Goal: Task Accomplishment & Management: Manage account settings

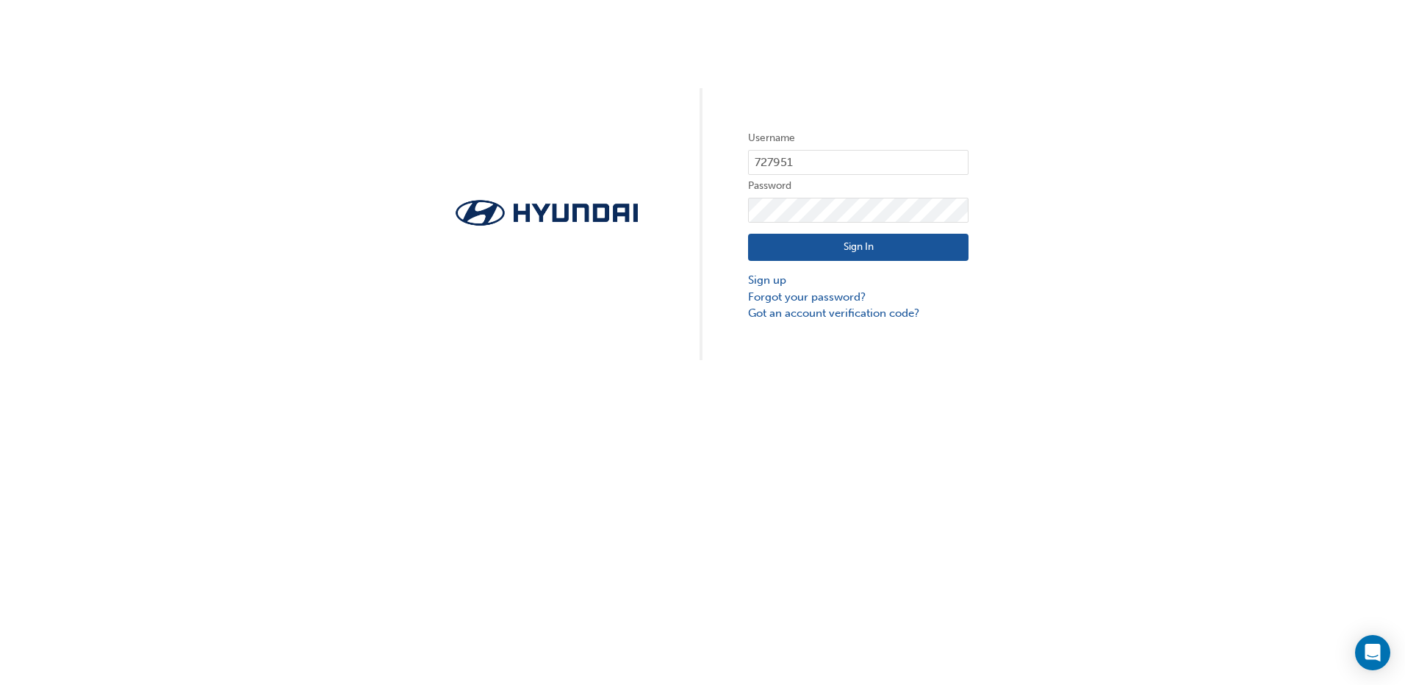
click at [791, 248] on button "Sign In" at bounding box center [858, 248] width 220 height 28
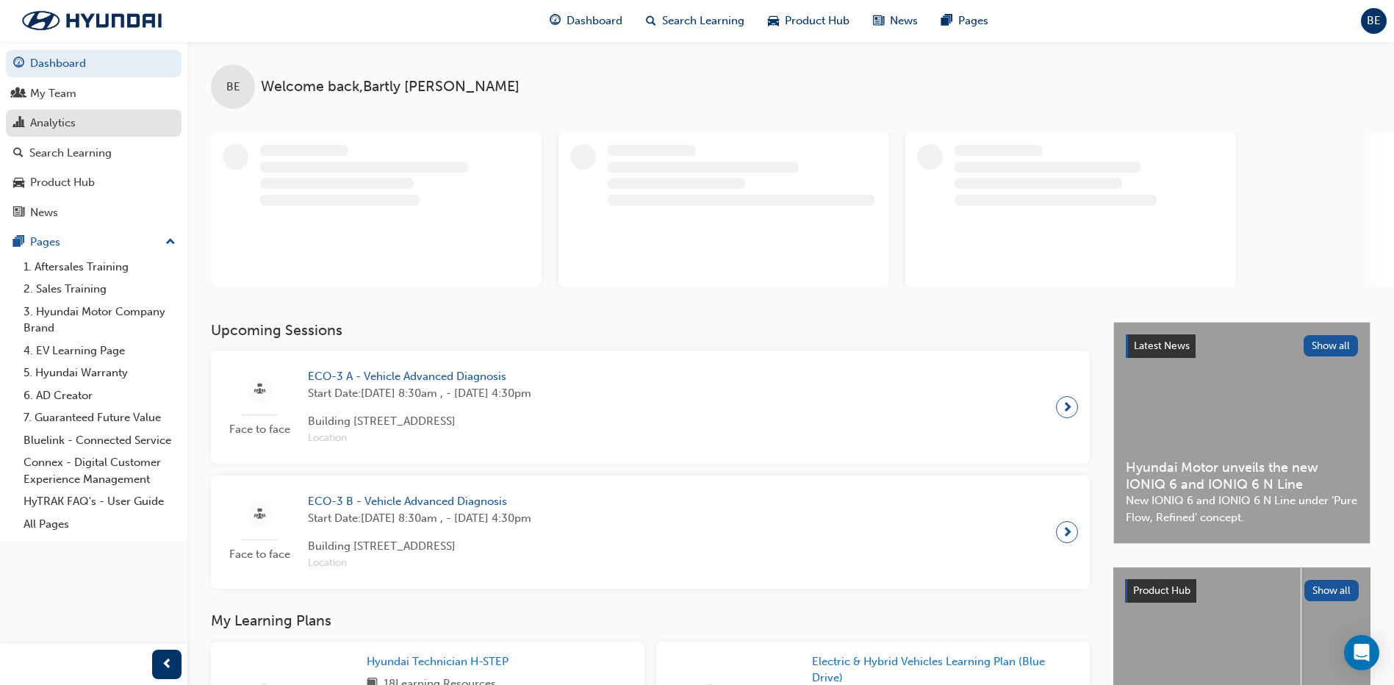
click at [60, 123] on div "Analytics" at bounding box center [53, 123] width 46 height 17
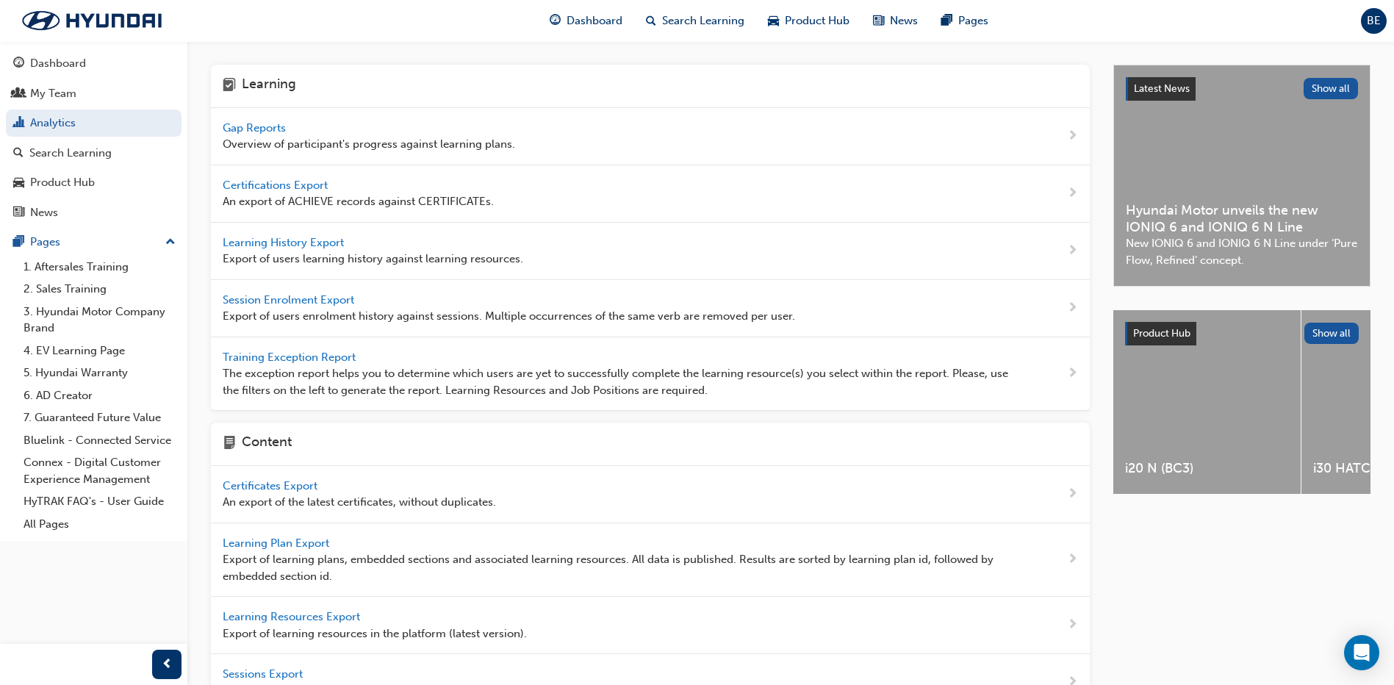
click at [246, 128] on span "Gap Reports" at bounding box center [256, 127] width 66 height 13
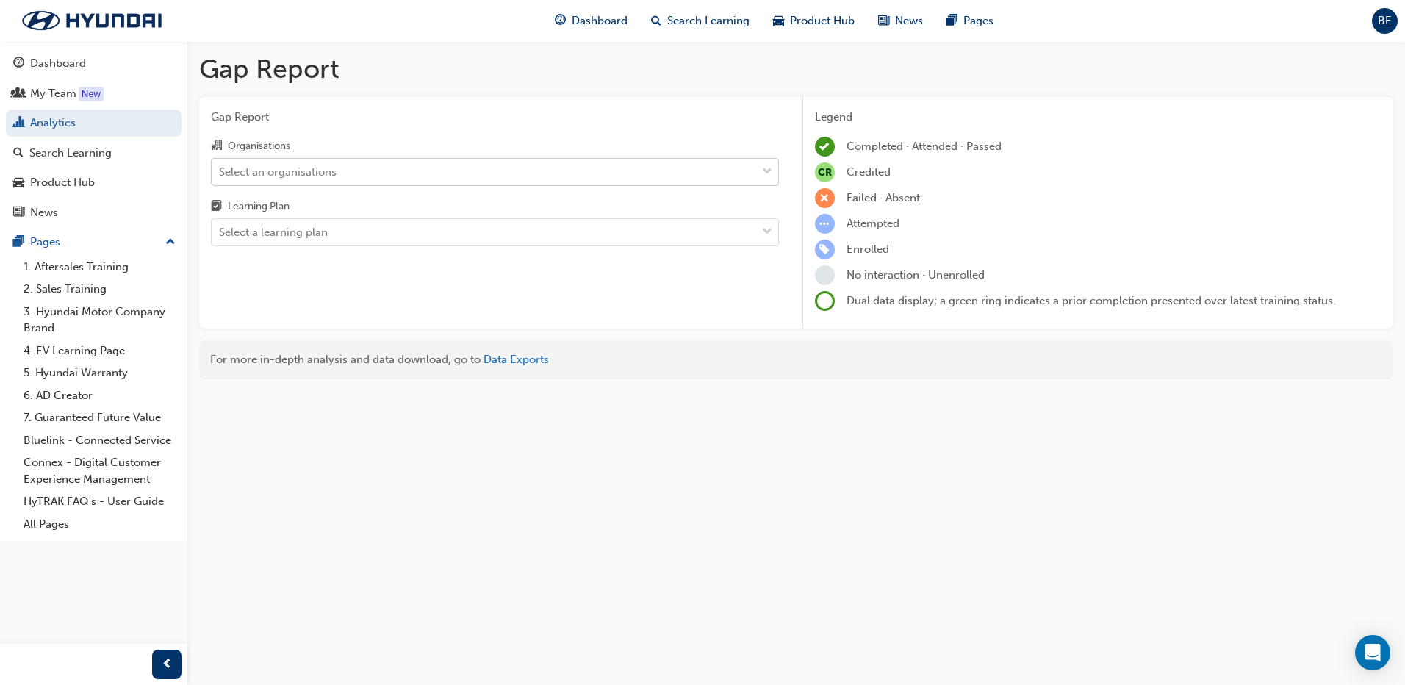
click at [334, 172] on div "Select an organisations" at bounding box center [278, 171] width 118 height 17
click at [220, 172] on input "Organisations Select an organisations" at bounding box center [219, 171] width 1 height 12
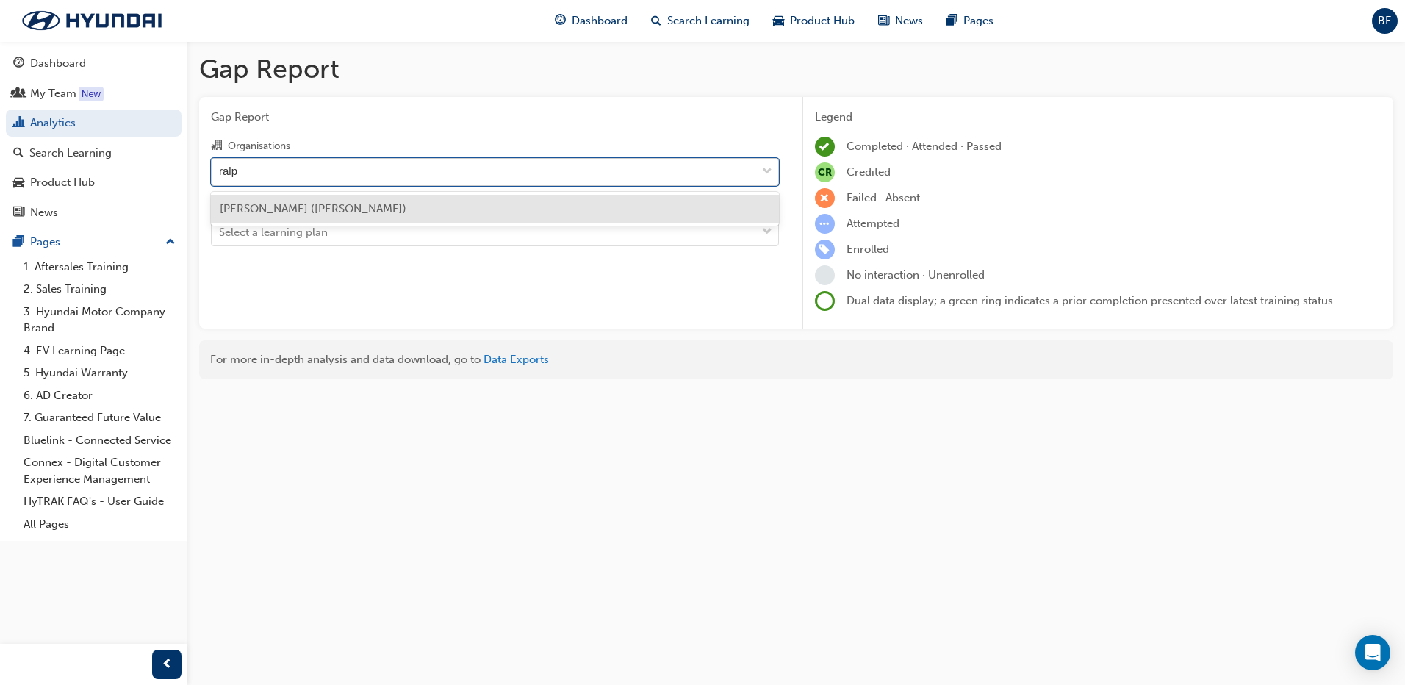
type input "[PERSON_NAME]"
click at [322, 205] on span "[PERSON_NAME] ([PERSON_NAME])" at bounding box center [313, 208] width 187 height 13
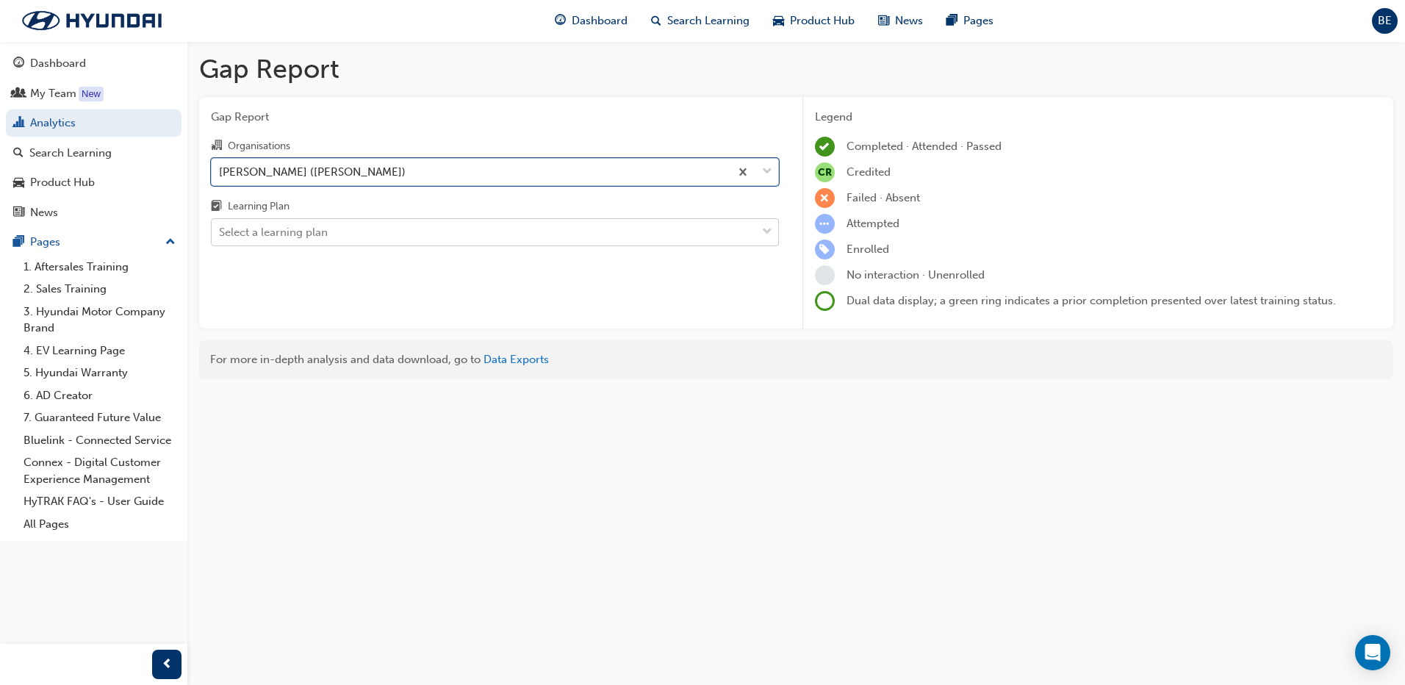
click at [318, 226] on div "Select a learning plan" at bounding box center [273, 232] width 109 height 17
click at [220, 226] on input "Learning Plan Select a learning plan" at bounding box center [219, 232] width 1 height 12
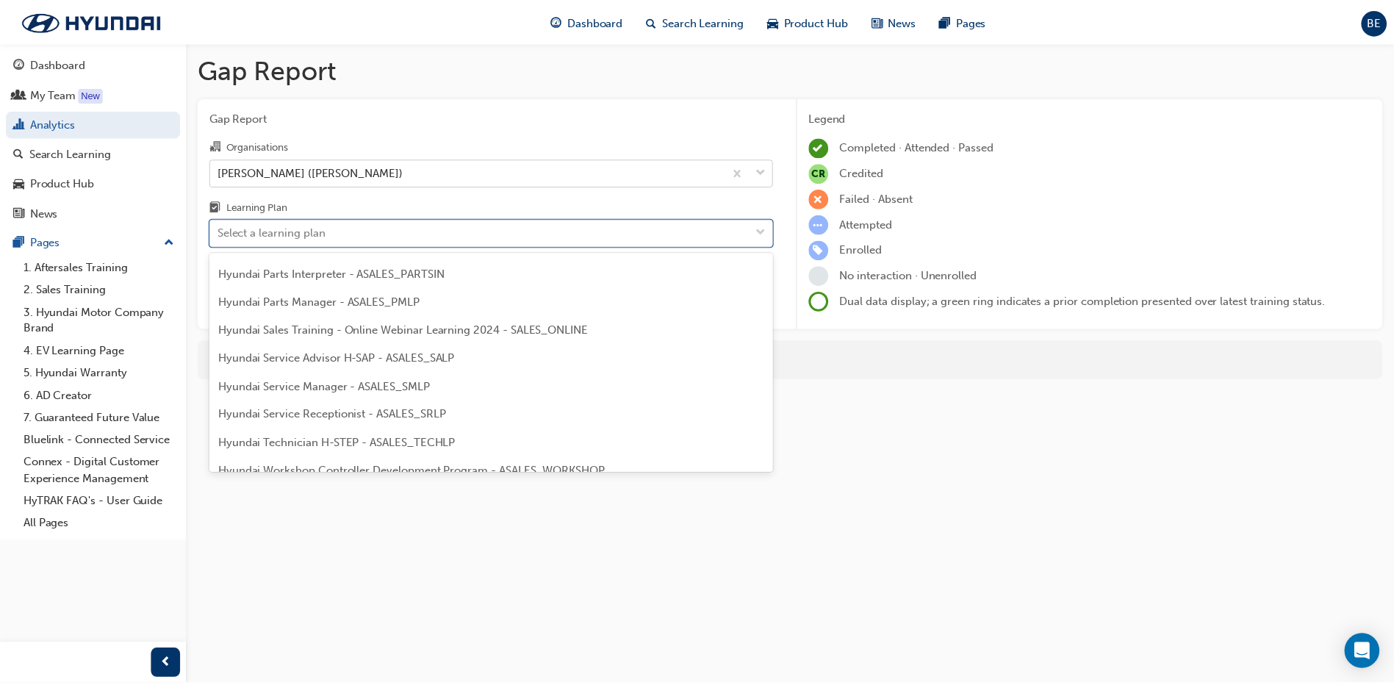
scroll to position [367, 0]
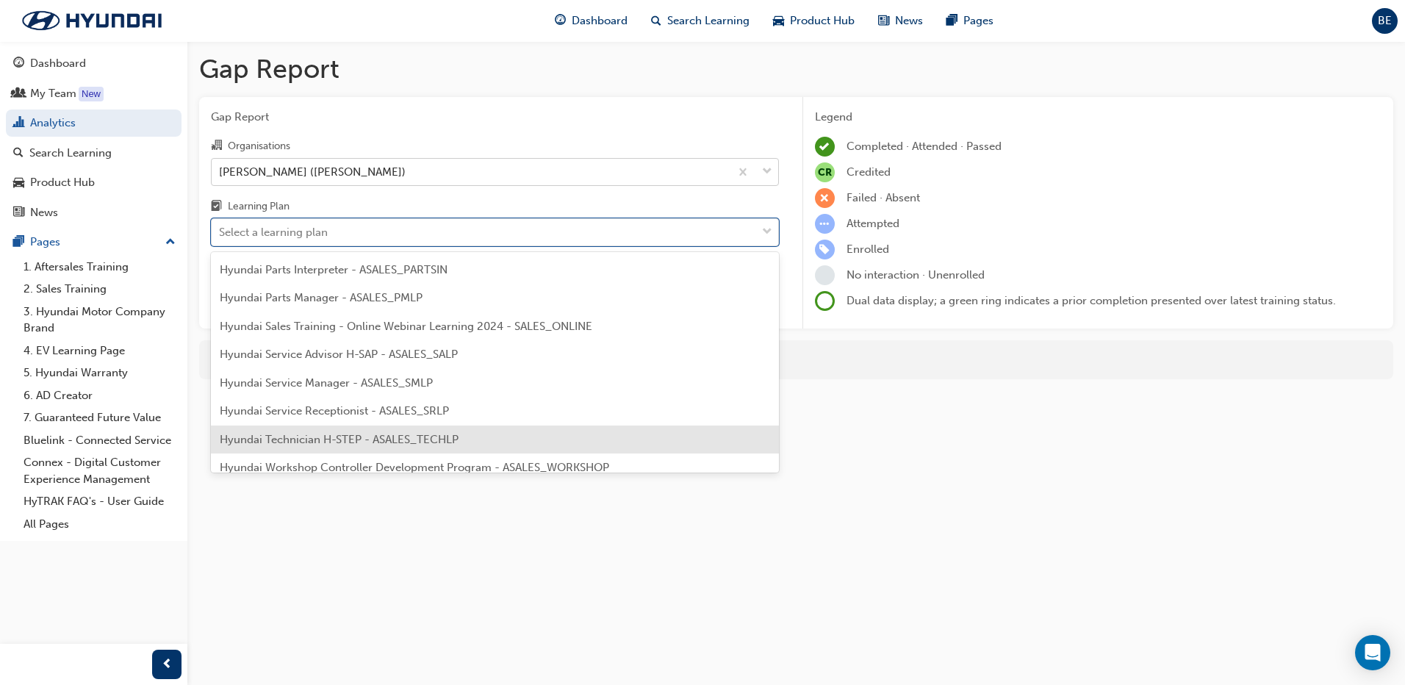
click at [390, 433] on span "Hyundai Technician H-STEP - ASALES_TECHLP" at bounding box center [339, 439] width 239 height 13
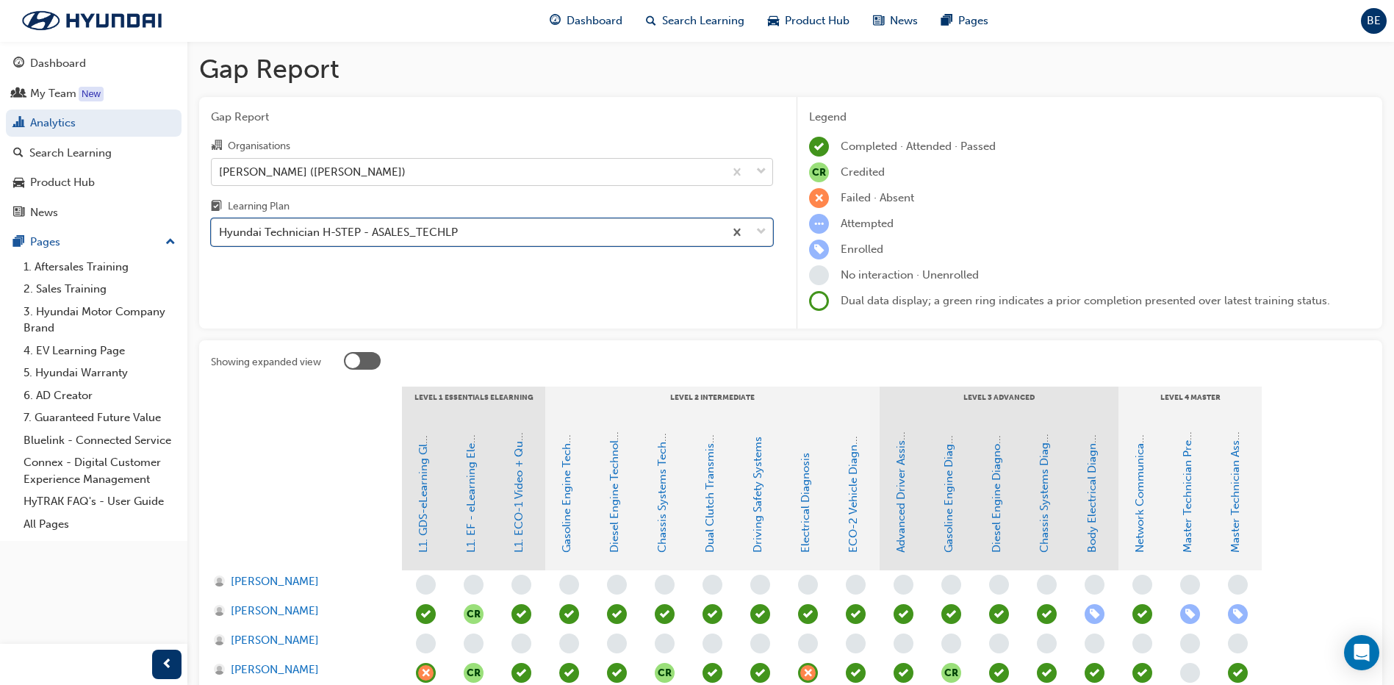
click at [759, 229] on span "down-icon" at bounding box center [761, 232] width 10 height 19
click at [220, 229] on input "Learning Plan option Hyundai Technician H-STEP - ASALES_TECHLP, selected. 0 res…" at bounding box center [219, 232] width 1 height 12
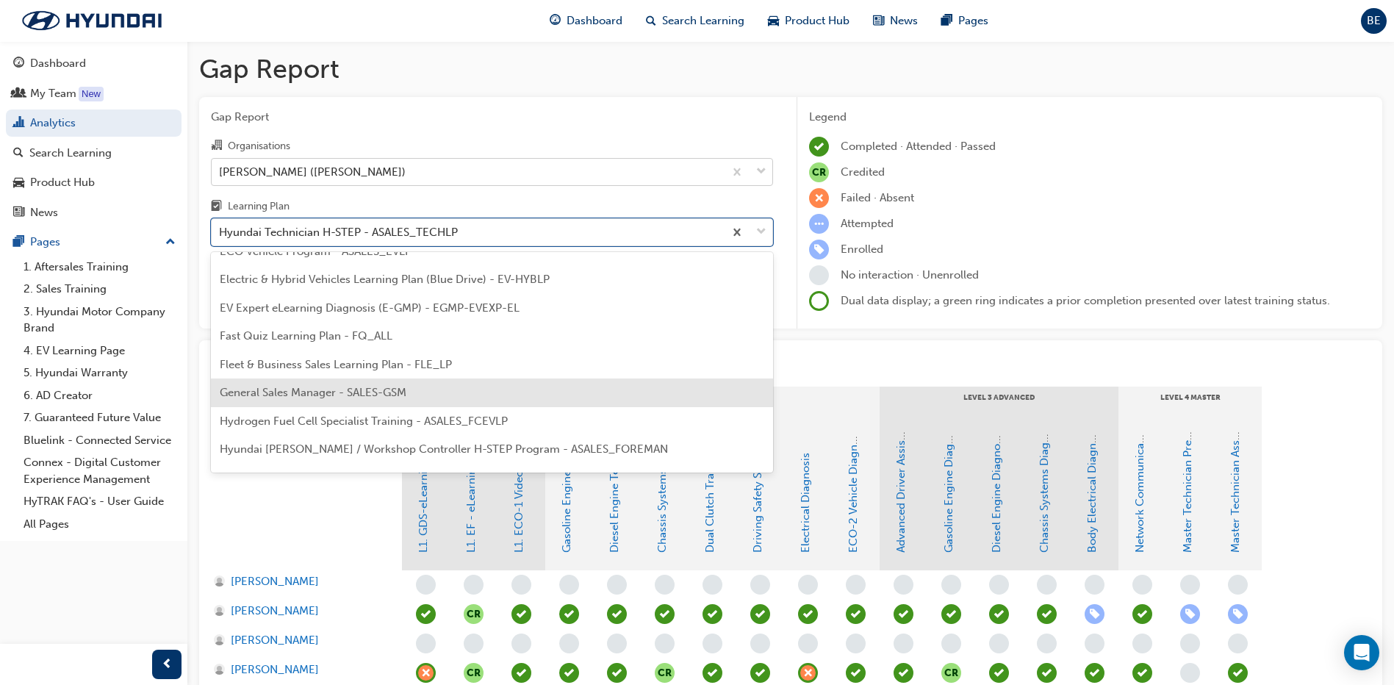
scroll to position [138, 0]
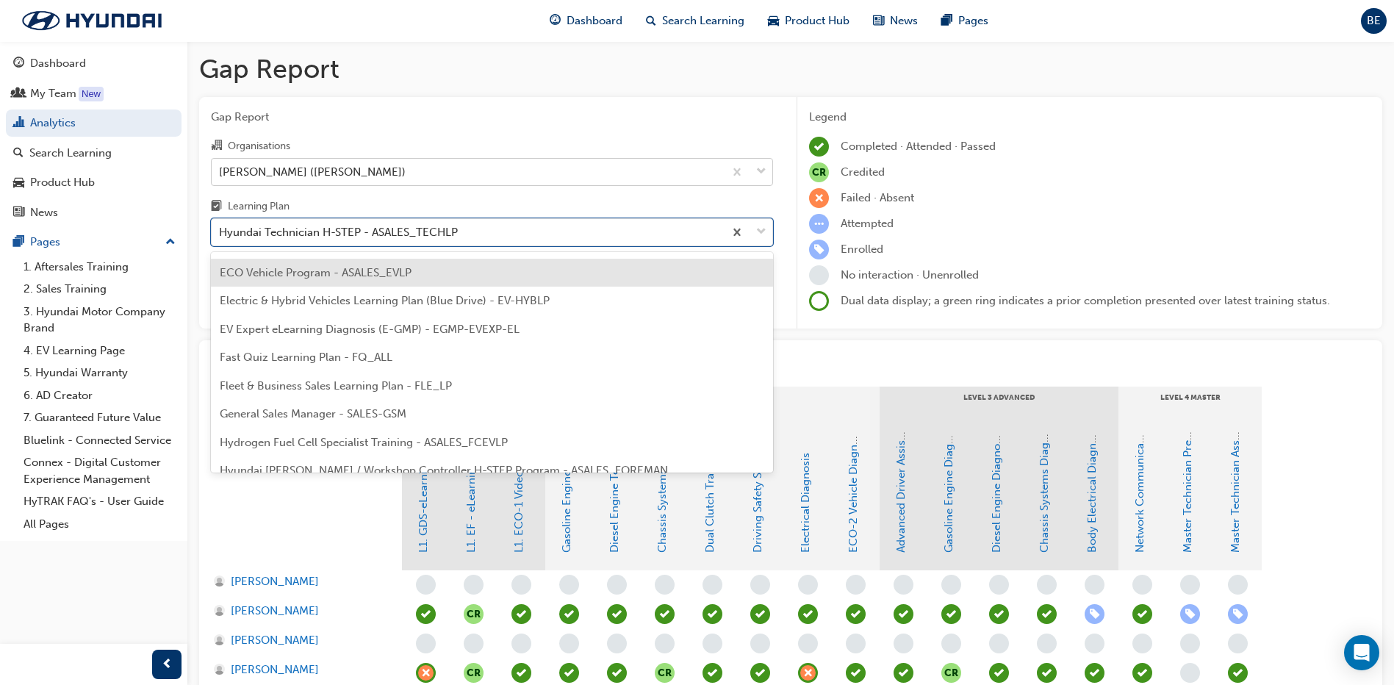
click at [415, 270] on div "ECO Vehicle Program - ASALES_EVLP" at bounding box center [492, 273] width 562 height 29
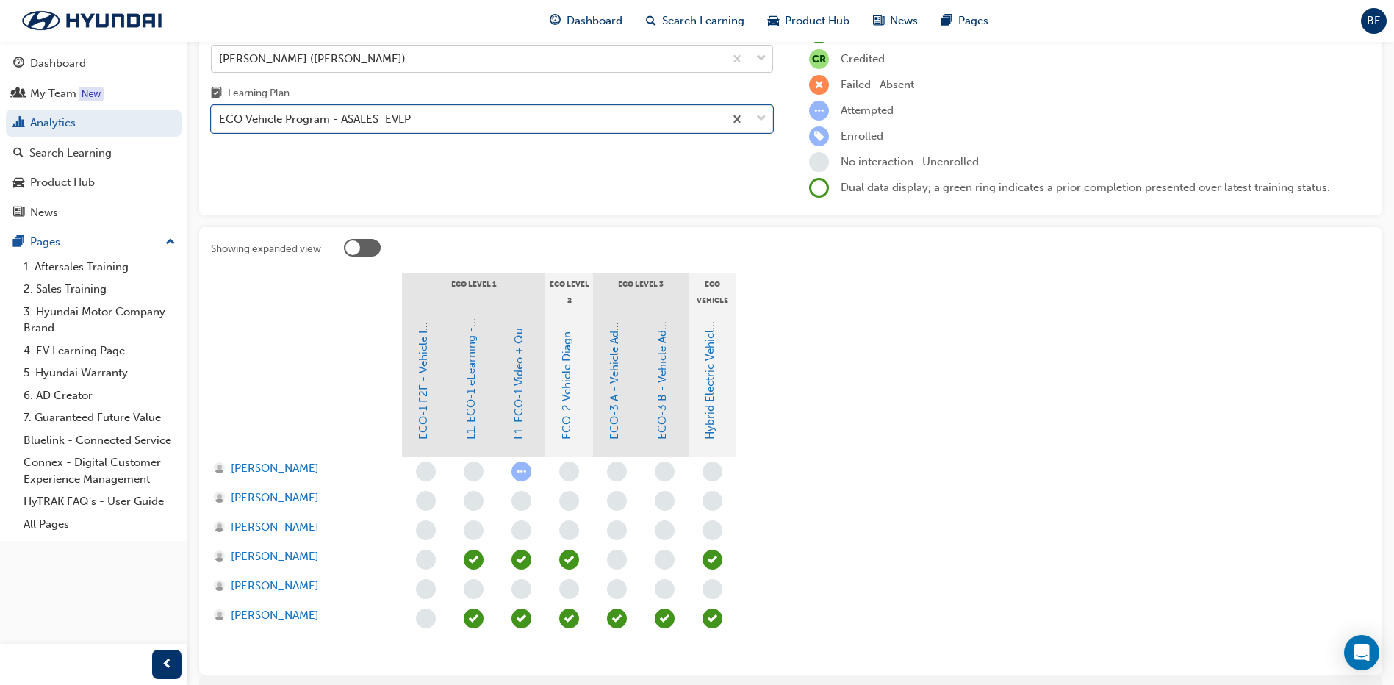
scroll to position [147, 0]
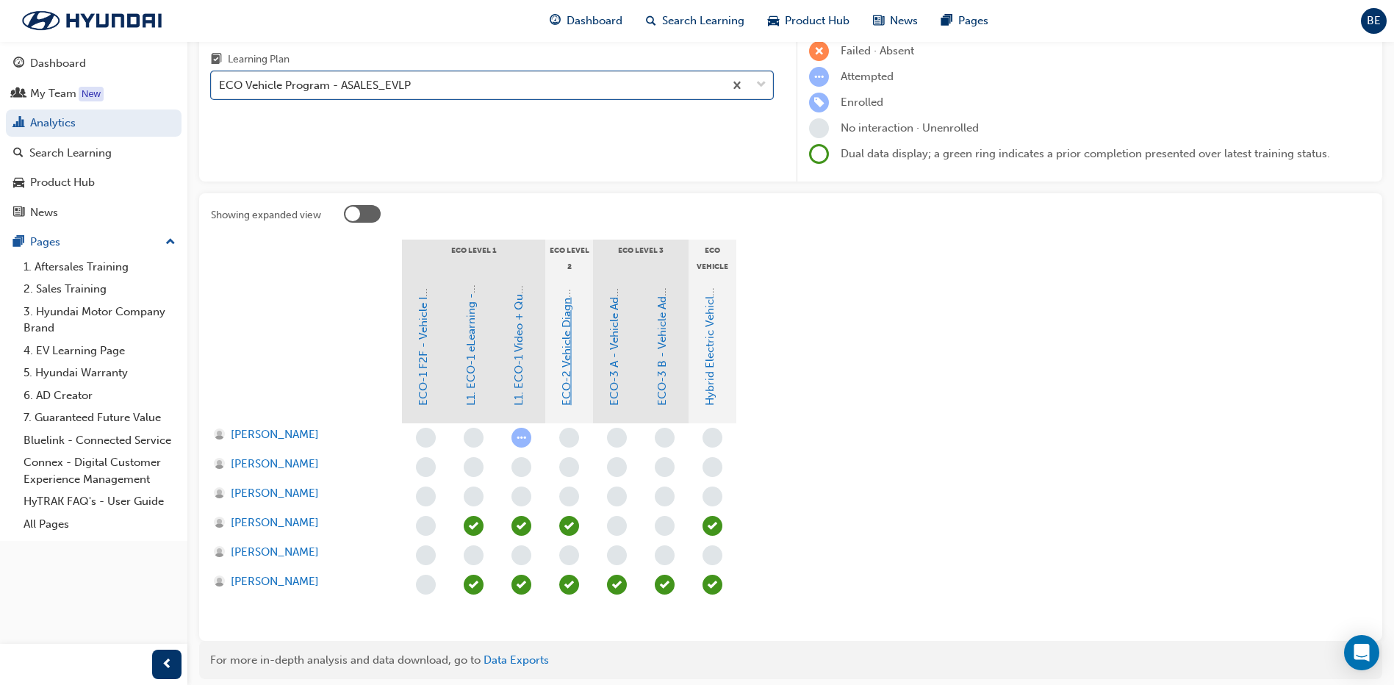
click at [566, 362] on link "ECO-2 Vehicle Diagnosis and Repair" at bounding box center [566, 313] width 13 height 186
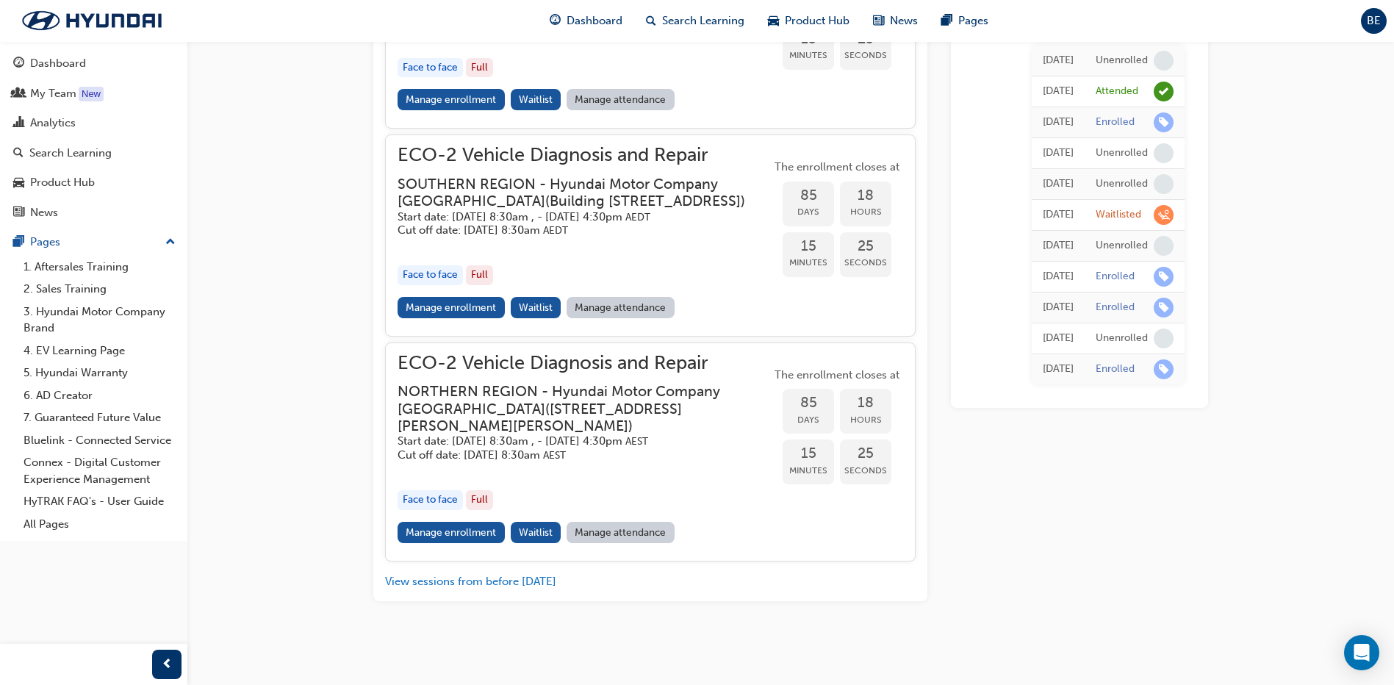
scroll to position [1918, 0]
click at [508, 580] on button "View sessions from before [DATE]" at bounding box center [470, 581] width 171 height 17
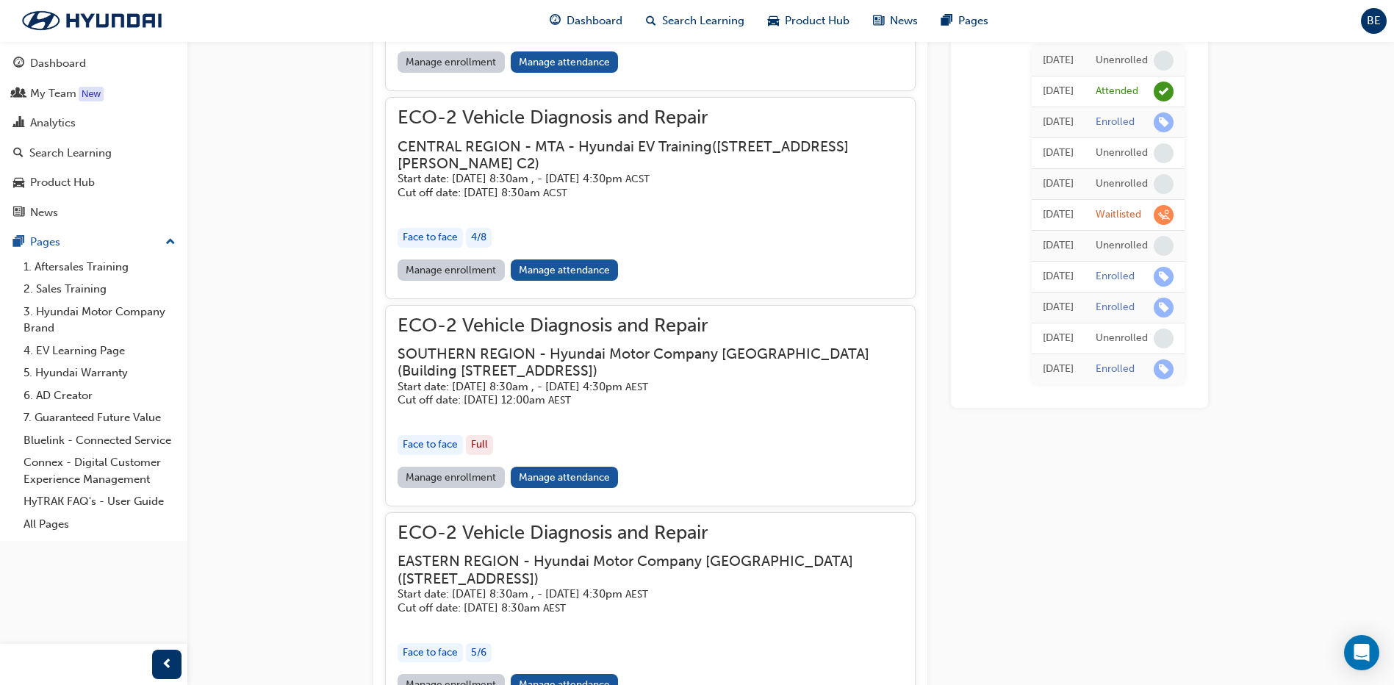
scroll to position [18221, 0]
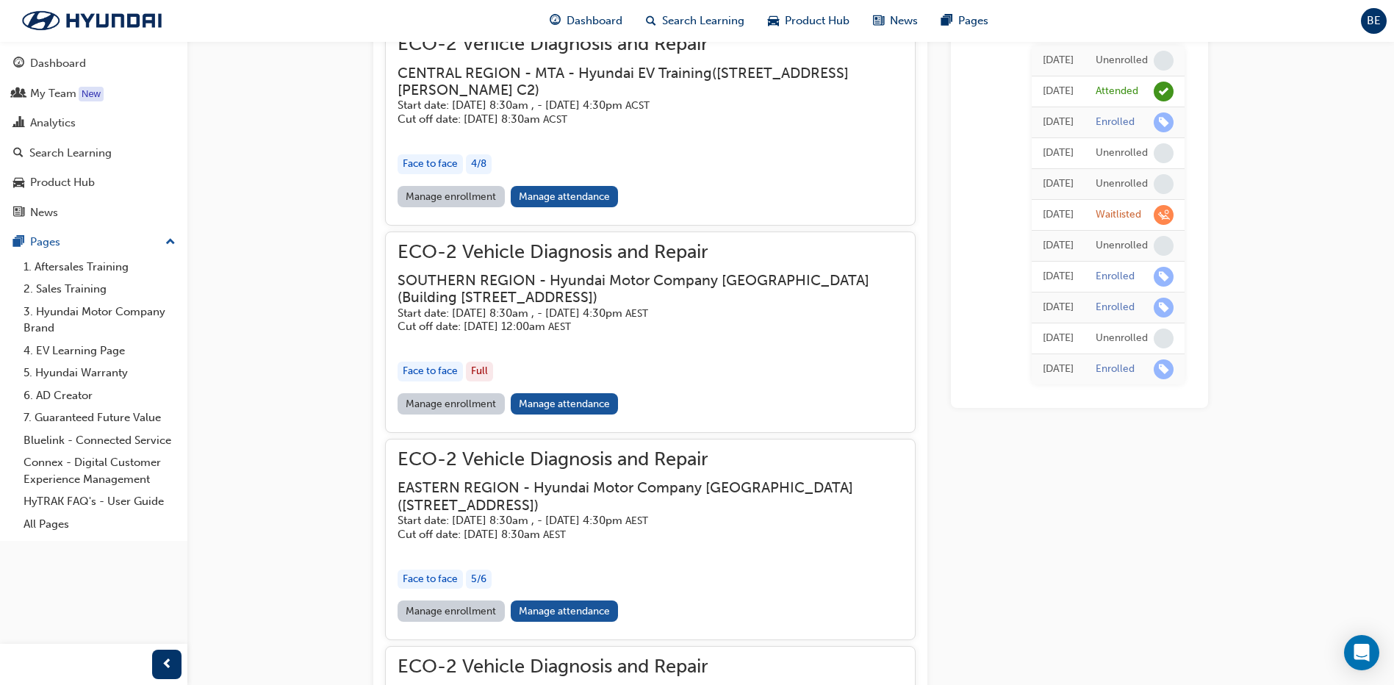
click at [465, 404] on link "Manage enrollment" at bounding box center [451, 403] width 107 height 21
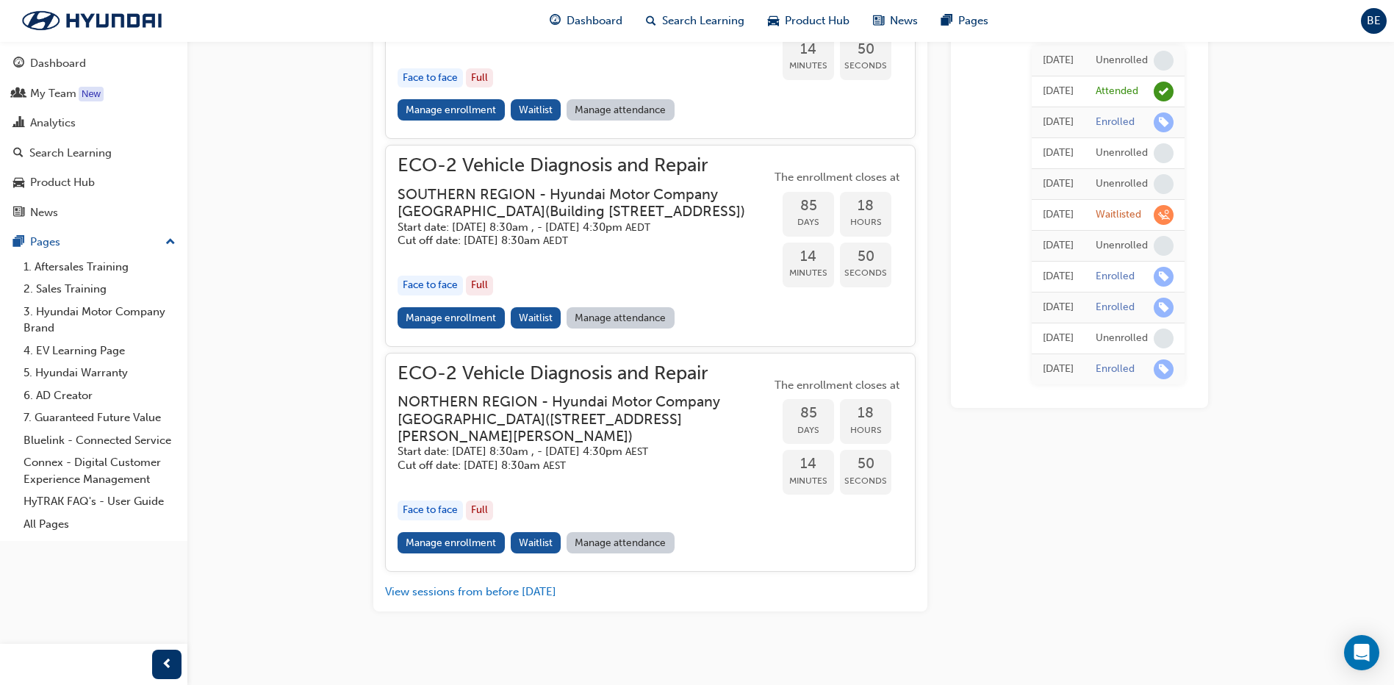
scroll to position [1918, 0]
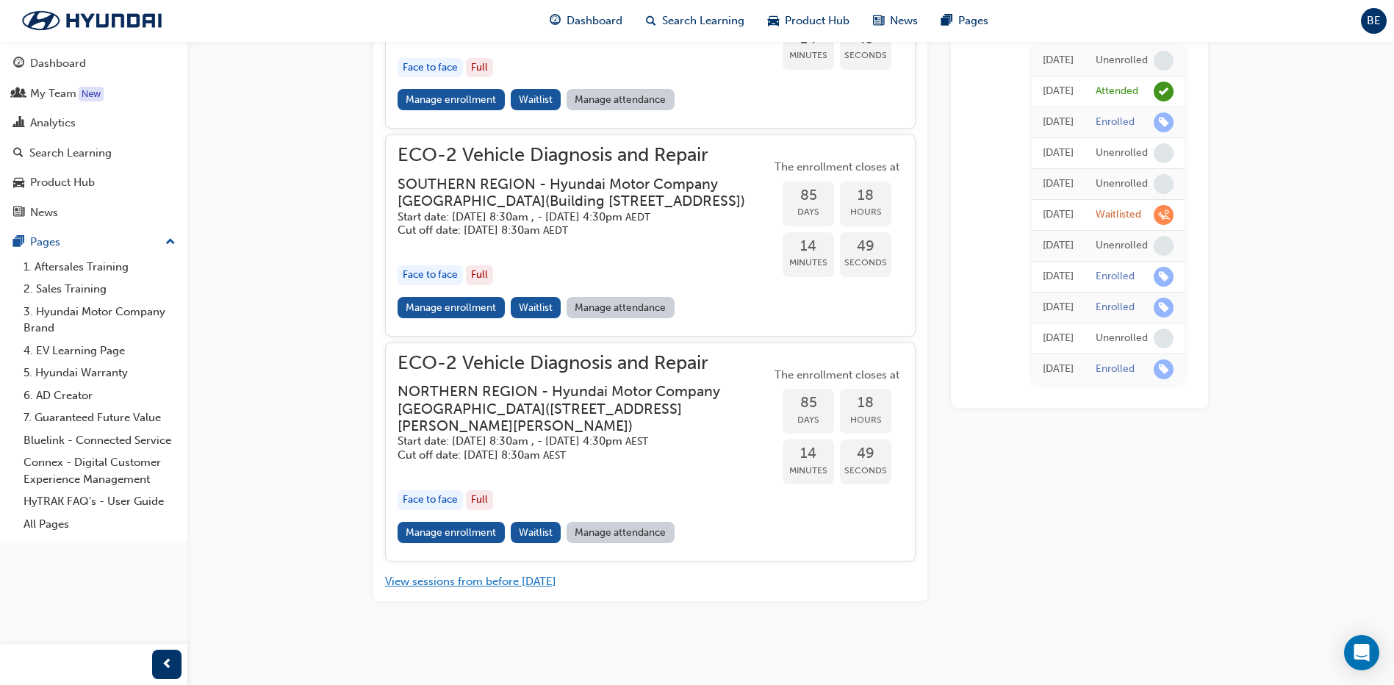
click at [487, 582] on button "View sessions from before [DATE]" at bounding box center [470, 581] width 171 height 17
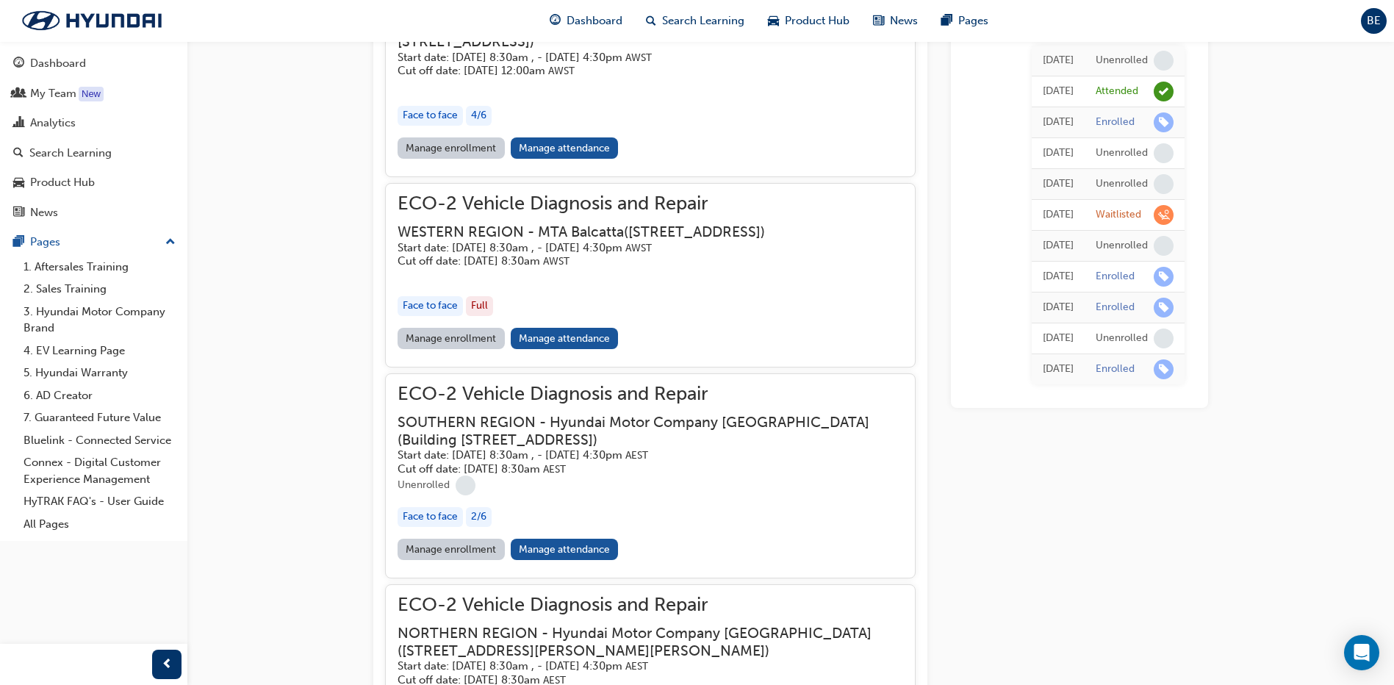
scroll to position [19350, 0]
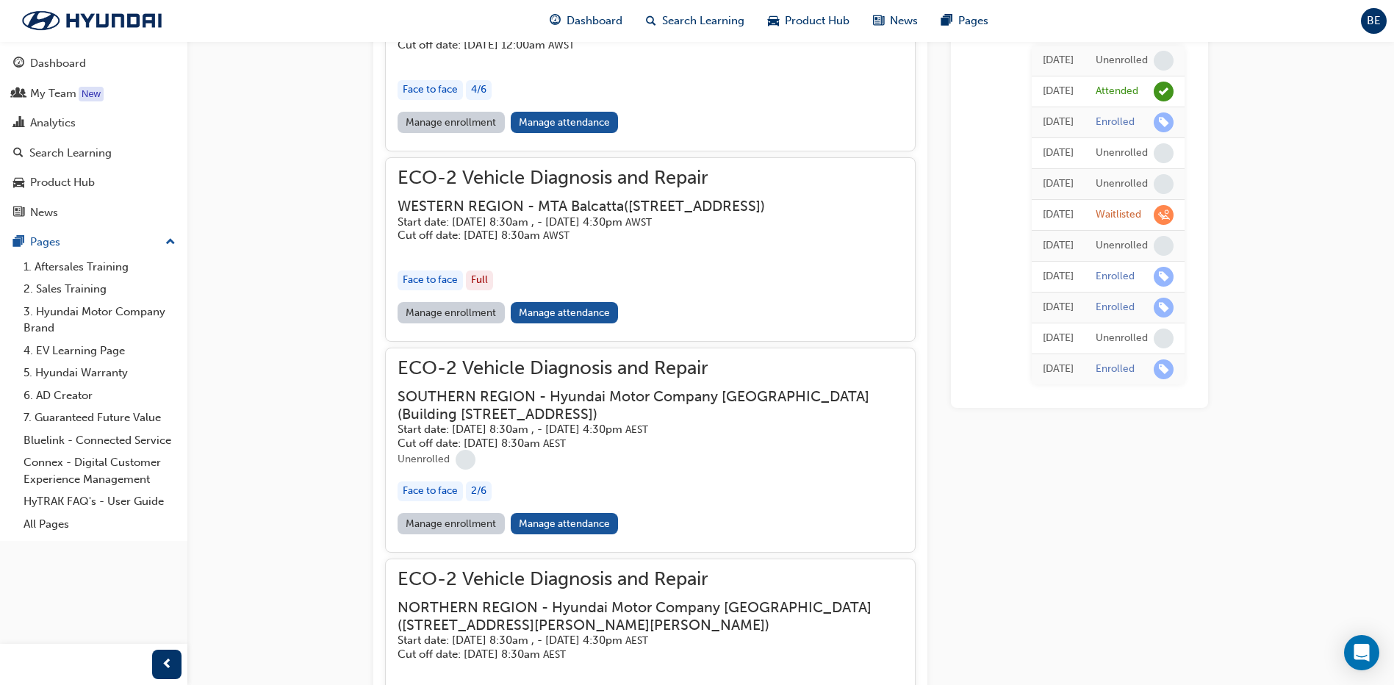
click at [447, 520] on link "Manage enrollment" at bounding box center [451, 523] width 107 height 21
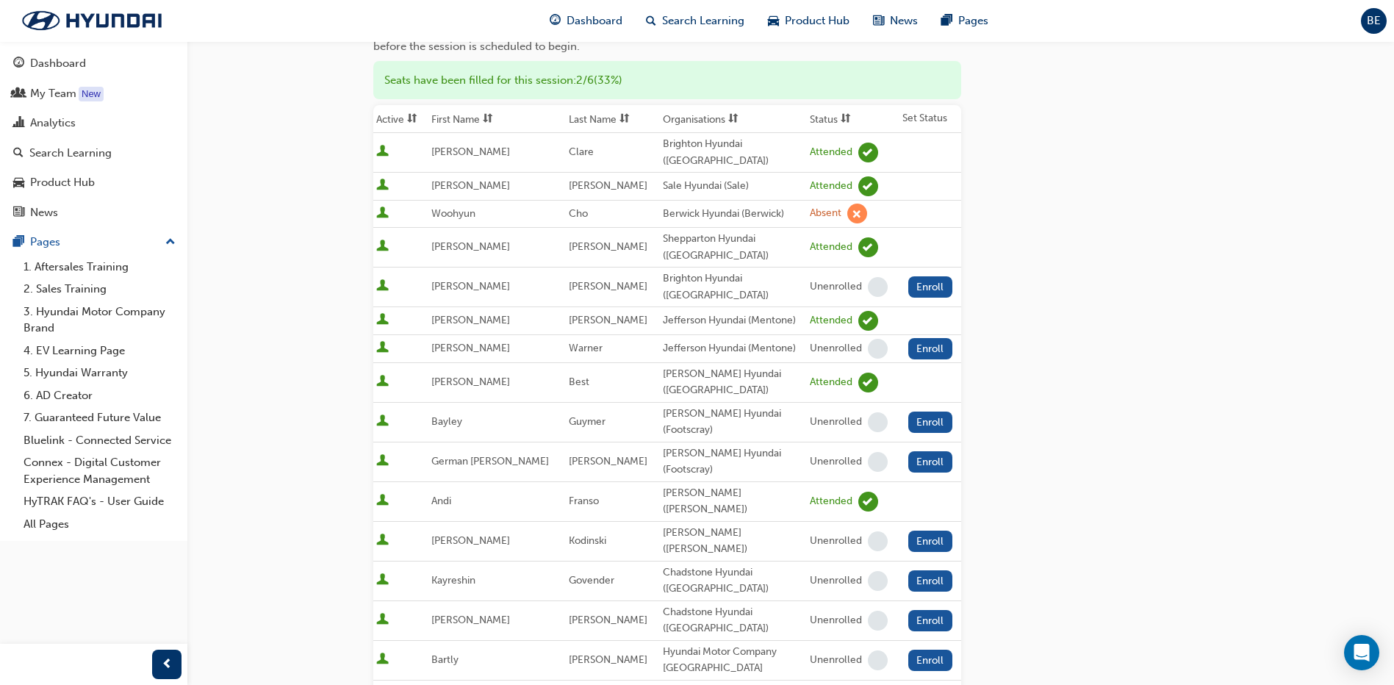
scroll to position [220, 0]
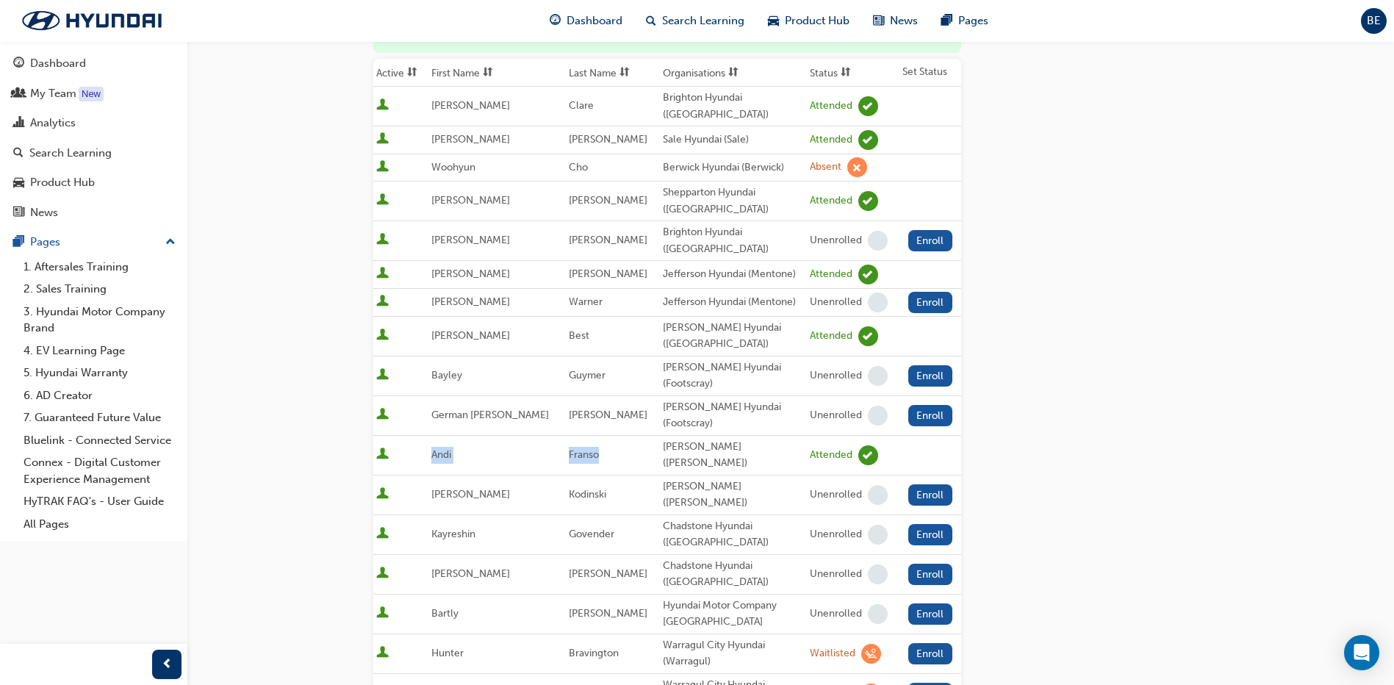
drag, startPoint x: 442, startPoint y: 455, endPoint x: 584, endPoint y: 454, distance: 141.9
click at [584, 454] on tr "[PERSON_NAME] [PERSON_NAME] Hyundai ([GEOGRAPHIC_DATA]) Attended" at bounding box center [667, 455] width 588 height 40
click at [1025, 455] on div "Go to session detail page Manage enrollment for ECO-2 Vehicle Diagnosis and Rep…" at bounding box center [790, 407] width 835 height 1173
